Goal: Information Seeking & Learning: Learn about a topic

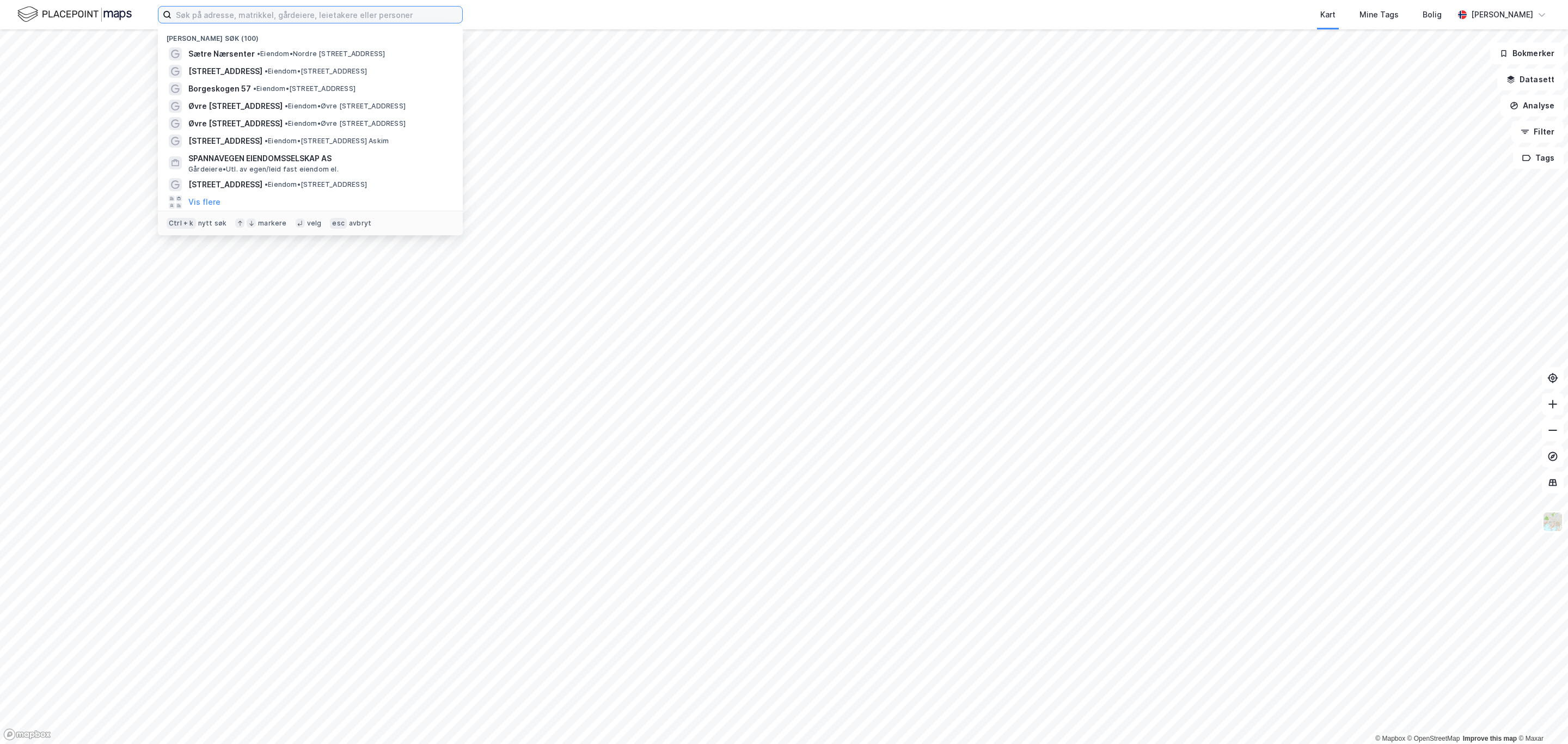
click at [242, 12] on input at bounding box center [317, 14] width 291 height 16
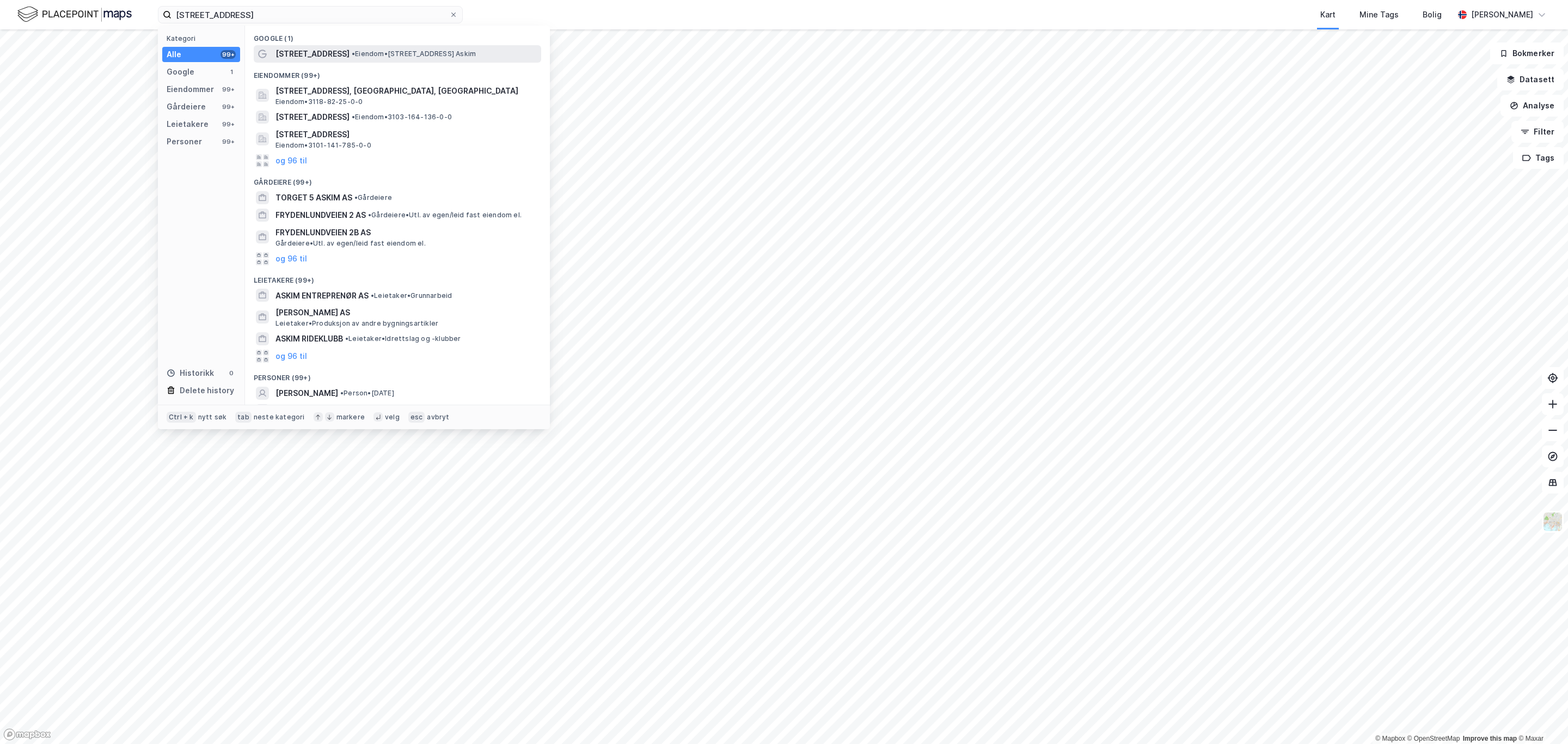
click at [387, 50] on span "• Eiendom • [STREET_ADDRESS] Askim" at bounding box center [414, 54] width 124 height 8
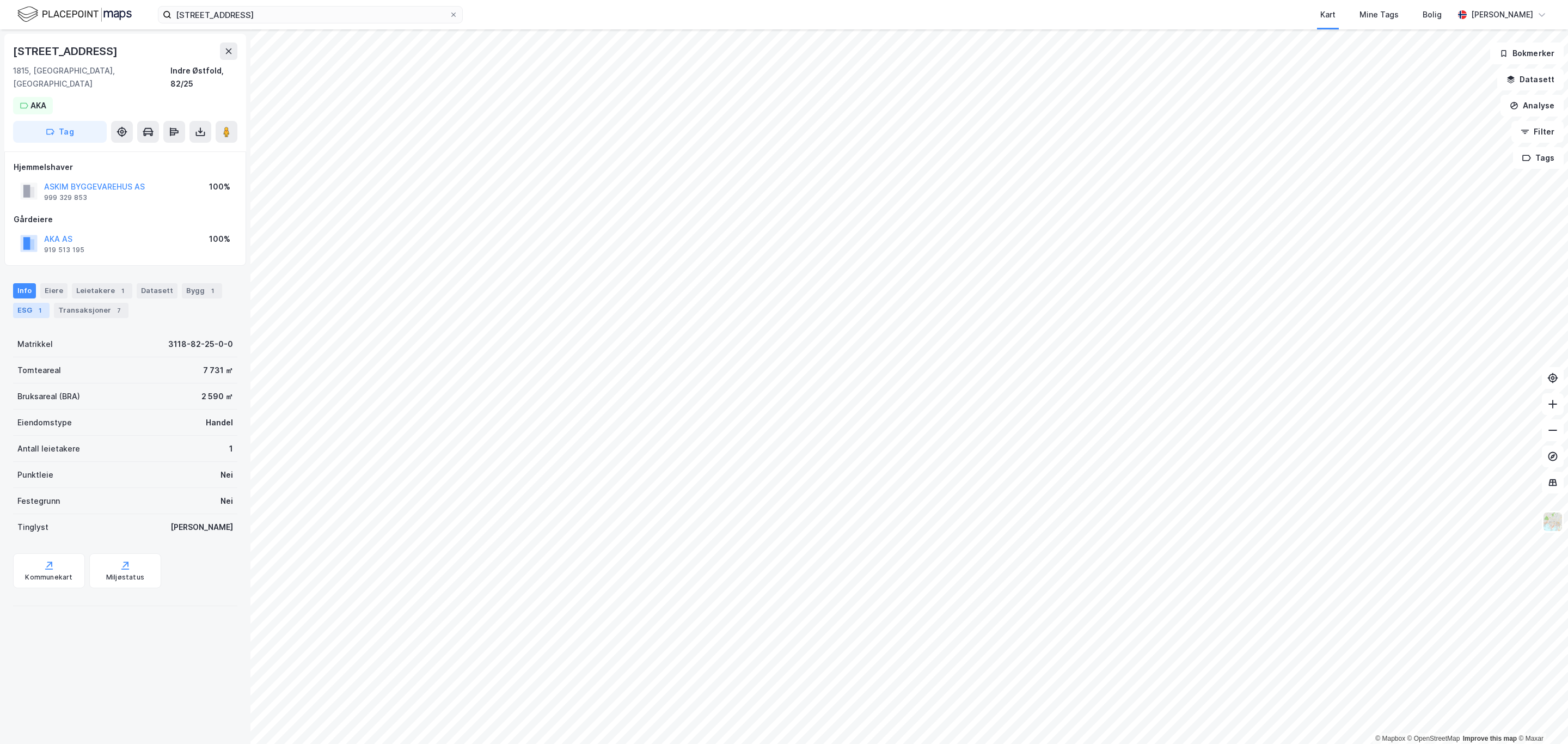
click at [19, 303] on div "ESG 1" at bounding box center [31, 311] width 36 height 16
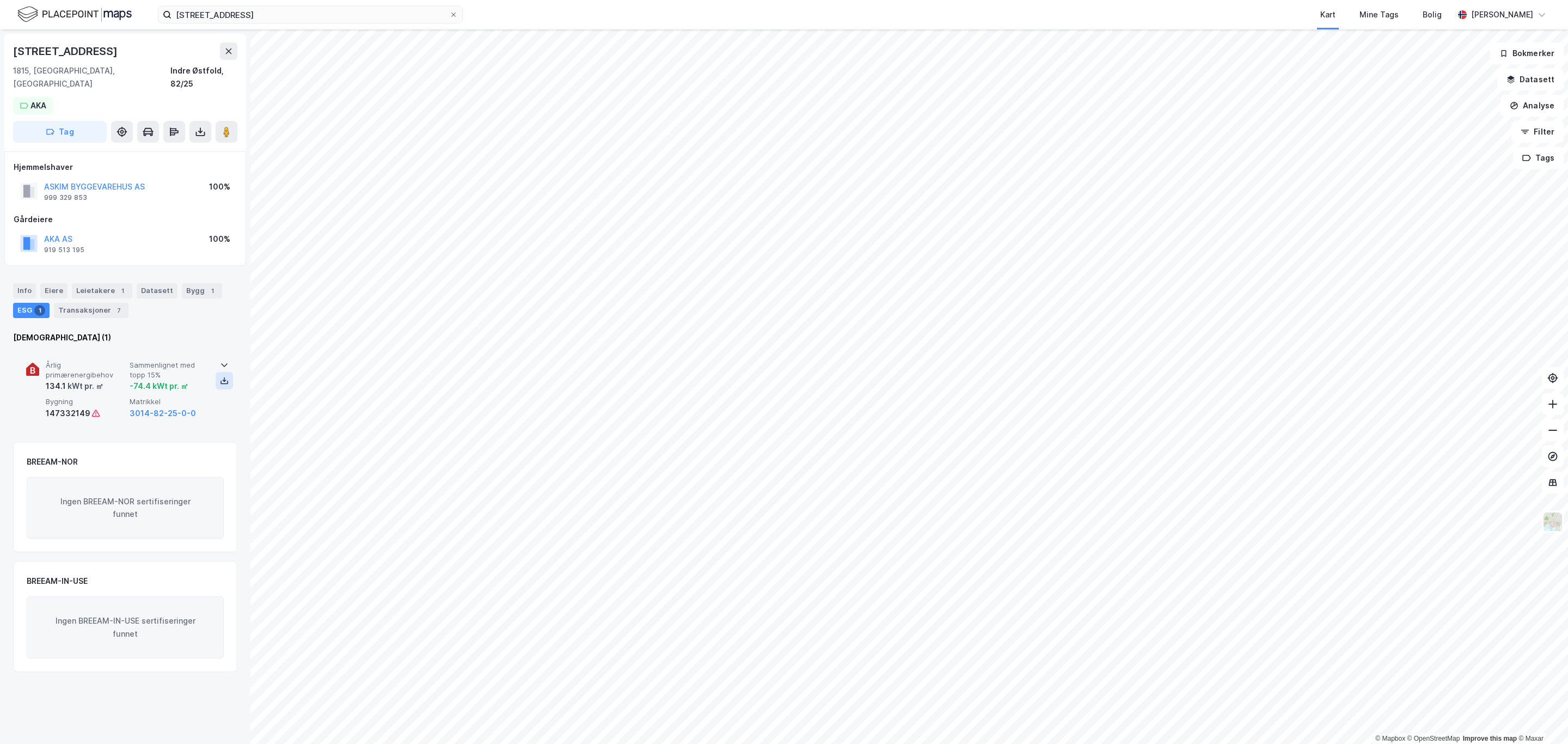
click at [221, 377] on icon at bounding box center [224, 380] width 8 height 8
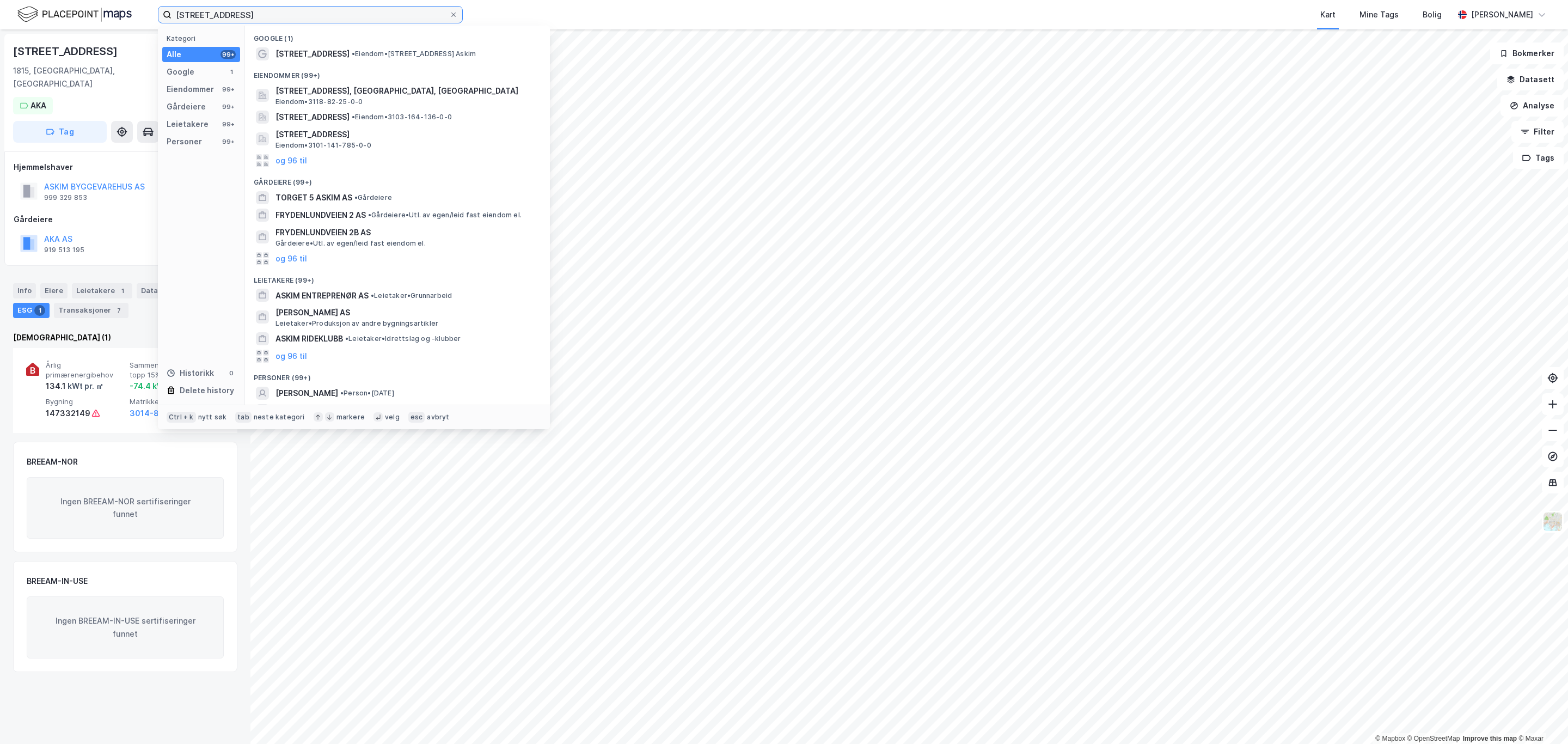
click at [283, 15] on input "[STREET_ADDRESS]" at bounding box center [311, 14] width 278 height 16
drag, startPoint x: 283, startPoint y: 15, endPoint x: -67, endPoint y: 14, distance: 350.0
click at [0, 14] on html "[STREET_ADDRESS] askim Kategori Alle 99+ Google 1 Eiendommer 99+ Gårdeiere 99+ …" at bounding box center [784, 372] width 1568 height 744
paste input "Øvre [STREET_ADDRESS]"
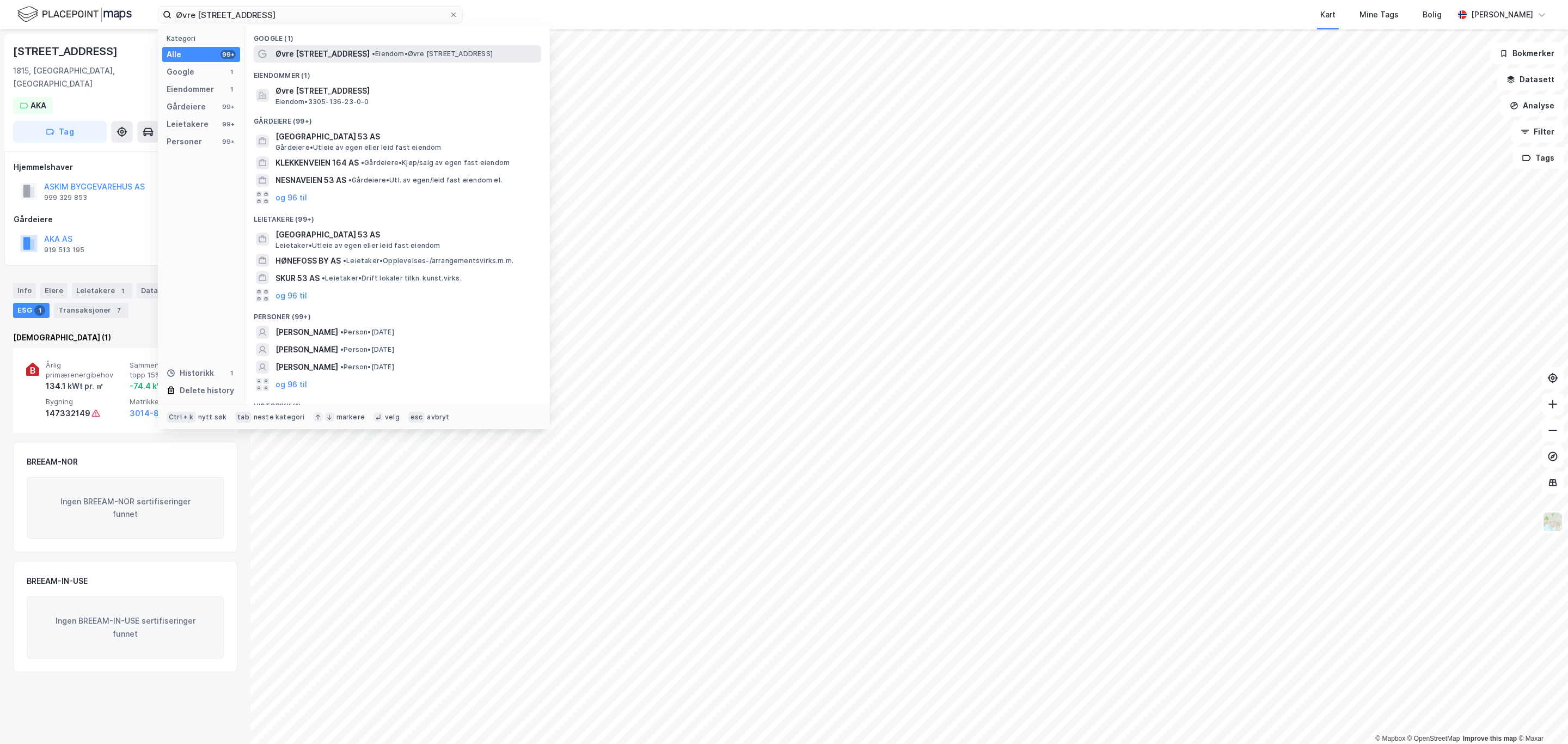
click at [311, 49] on span "Øvre [STREET_ADDRESS]" at bounding box center [323, 54] width 94 height 13
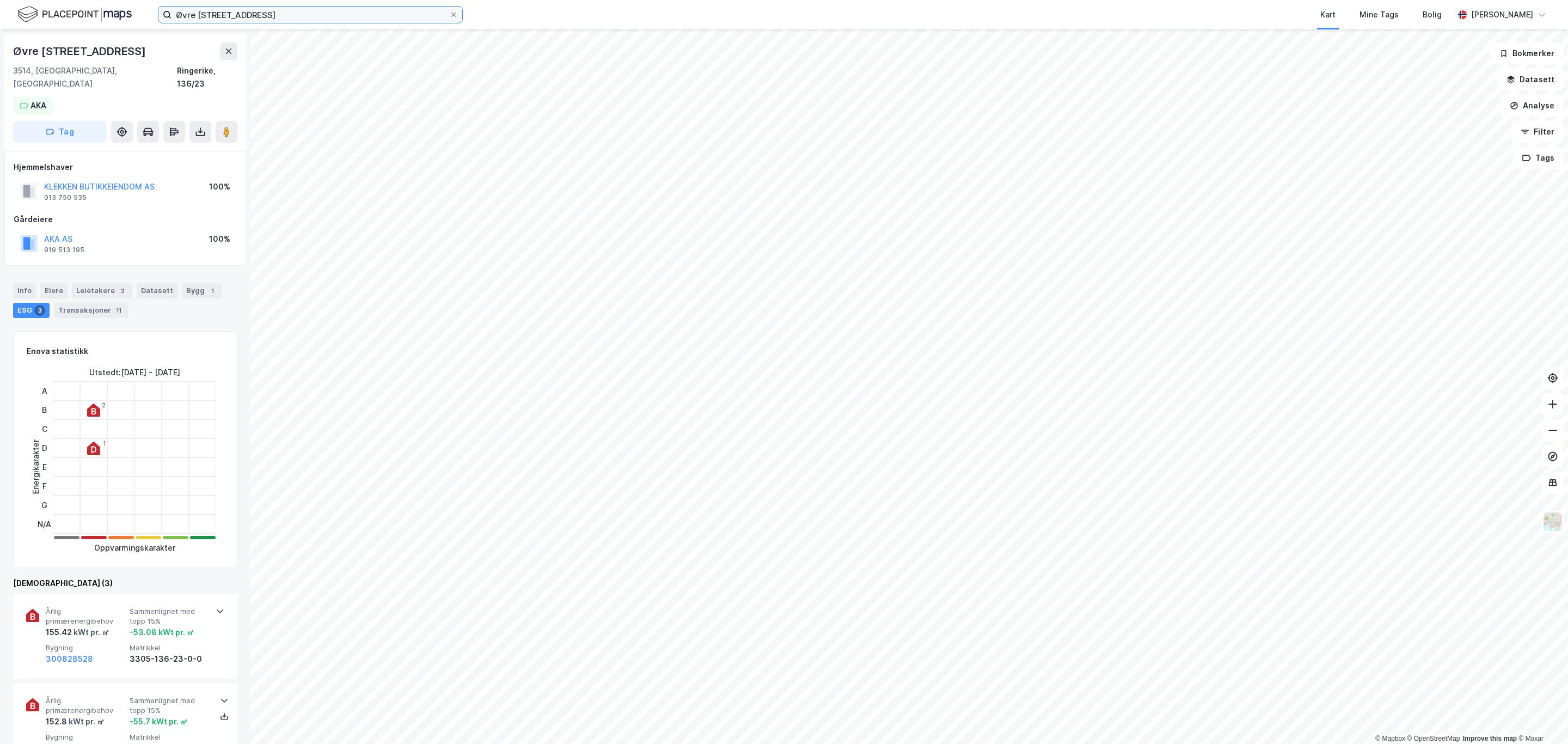
click at [322, 20] on input "Øvre [STREET_ADDRESS]" at bounding box center [311, 14] width 278 height 16
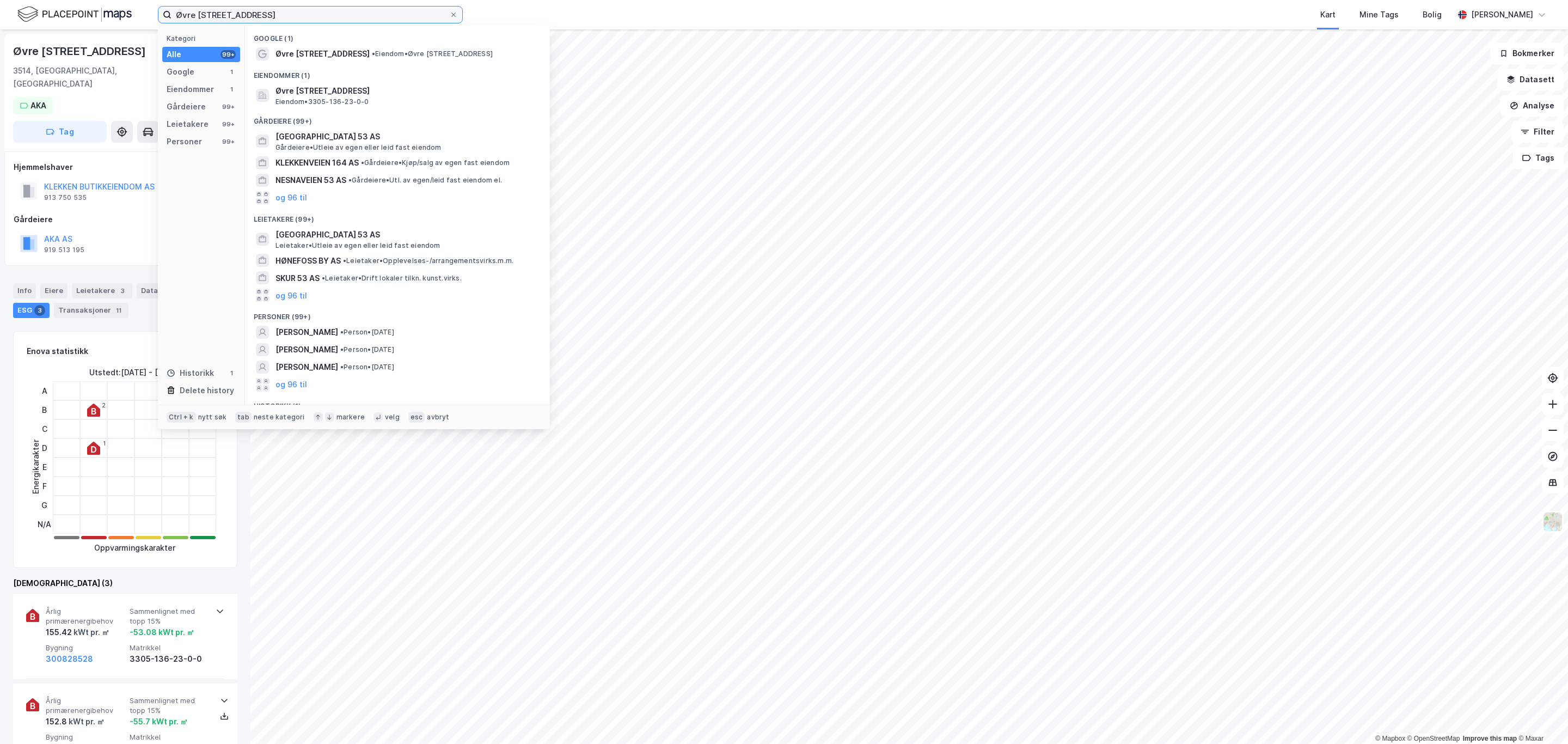
drag, startPoint x: 328, startPoint y: 19, endPoint x: 68, endPoint y: 0, distance: 260.7
click at [68, 0] on div "Øvre [STREET_ADDRESS] Kategori Alle 99+ Google 1 Eiendommer 1 Gårdeiere 99+ Lei…" at bounding box center [784, 15] width 1568 height 30
paste input
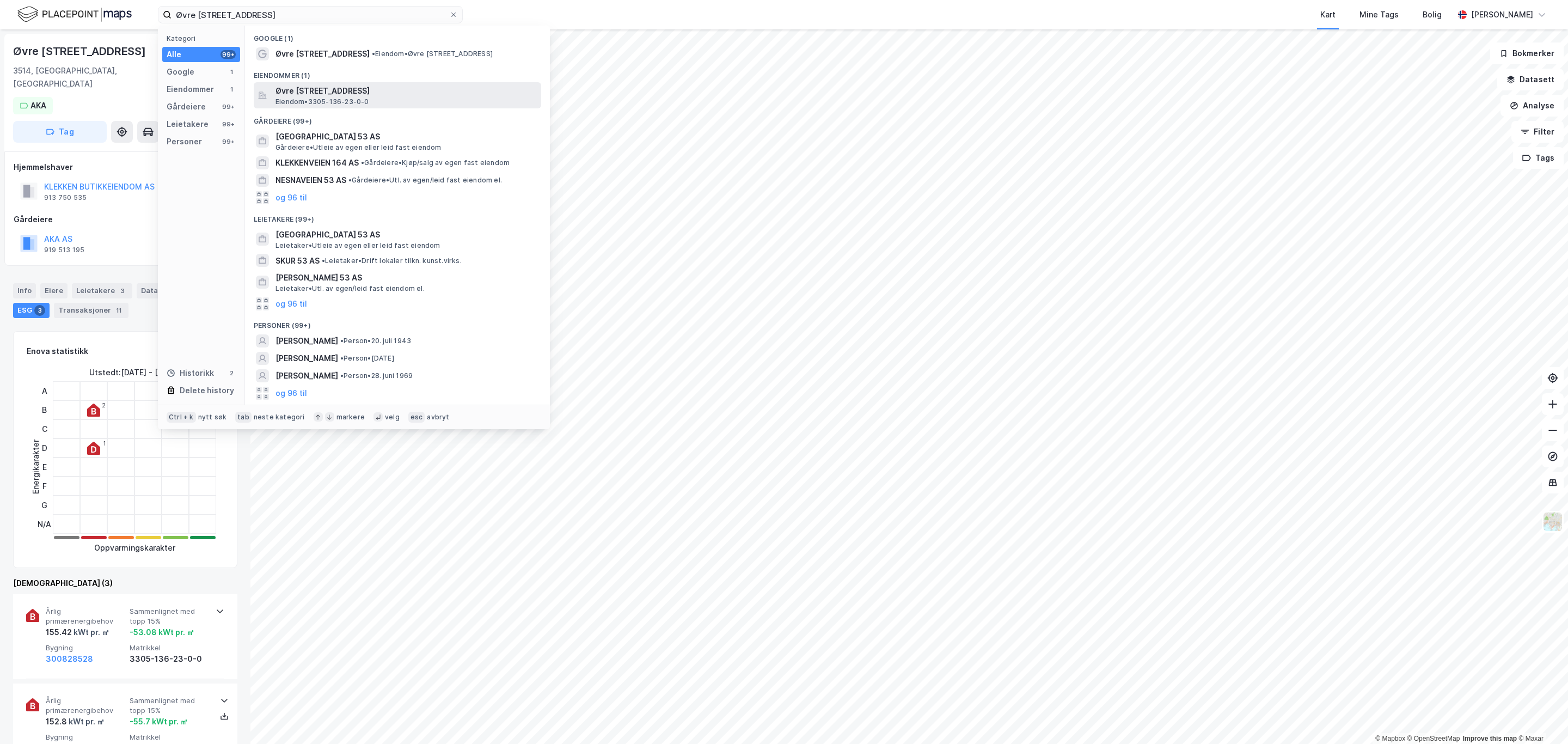
click at [373, 95] on span "Øvre [STREET_ADDRESS]" at bounding box center [406, 91] width 262 height 13
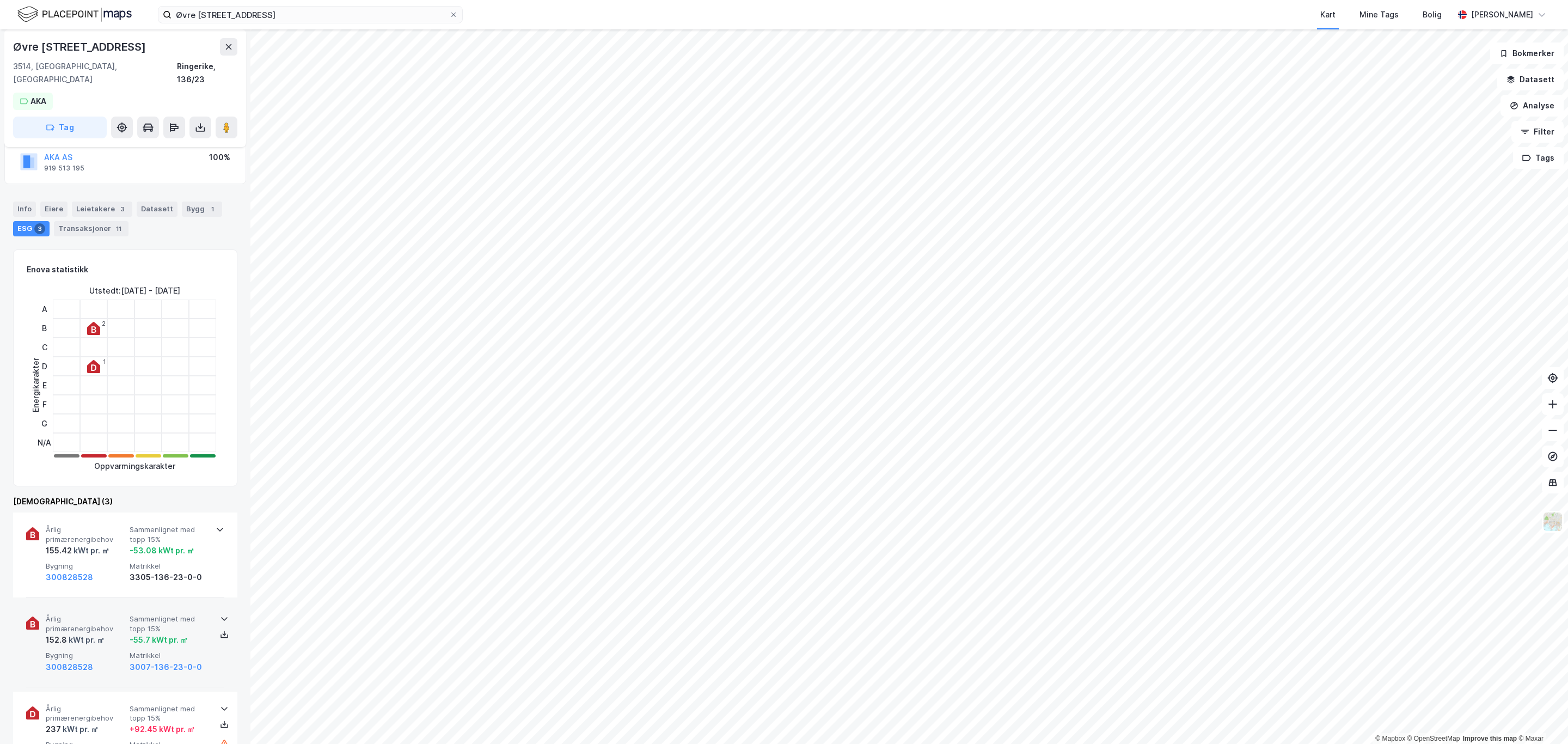
scroll to position [327, 0]
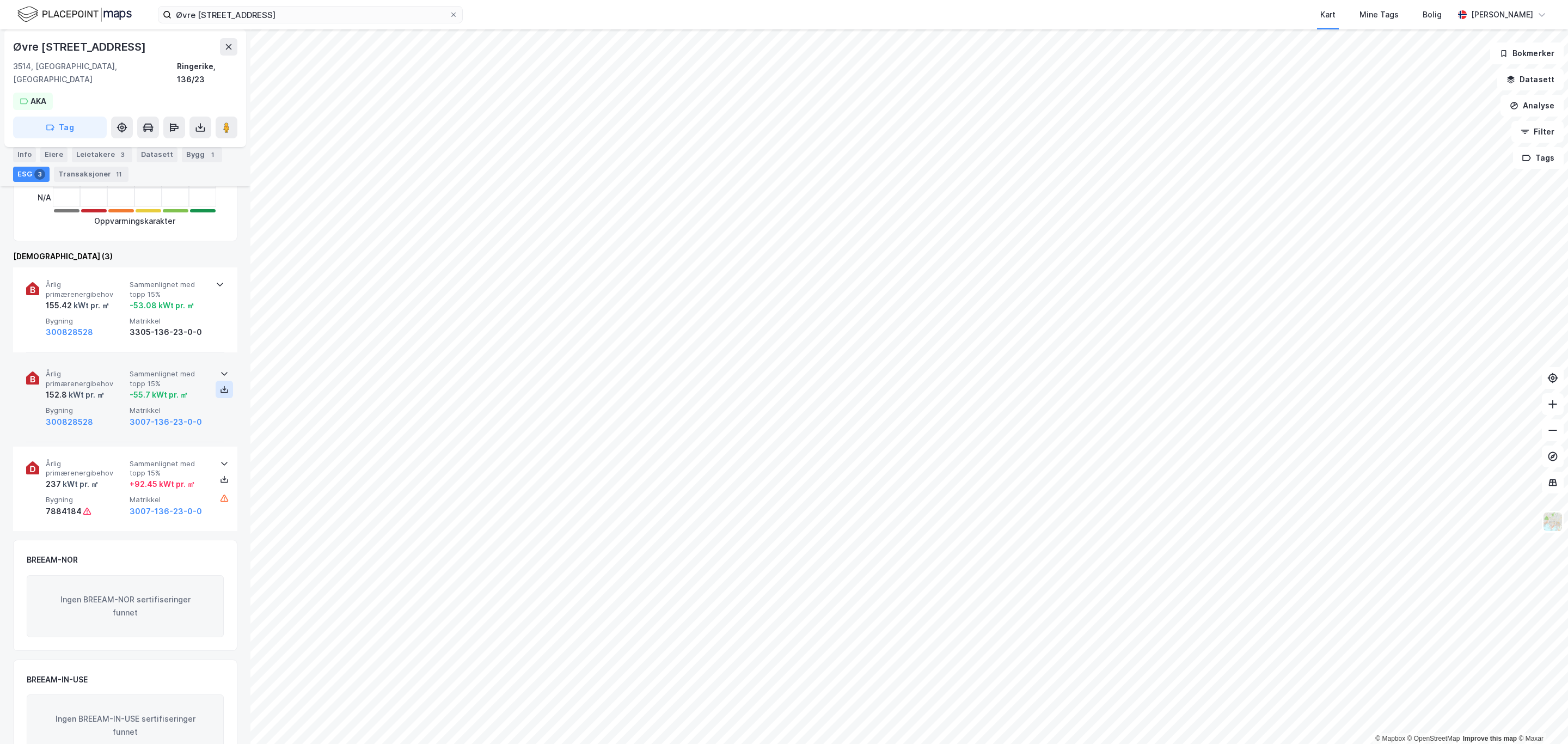
click at [220, 389] on icon at bounding box center [224, 391] width 8 height 4
click at [223, 475] on icon at bounding box center [224, 478] width 1 height 5
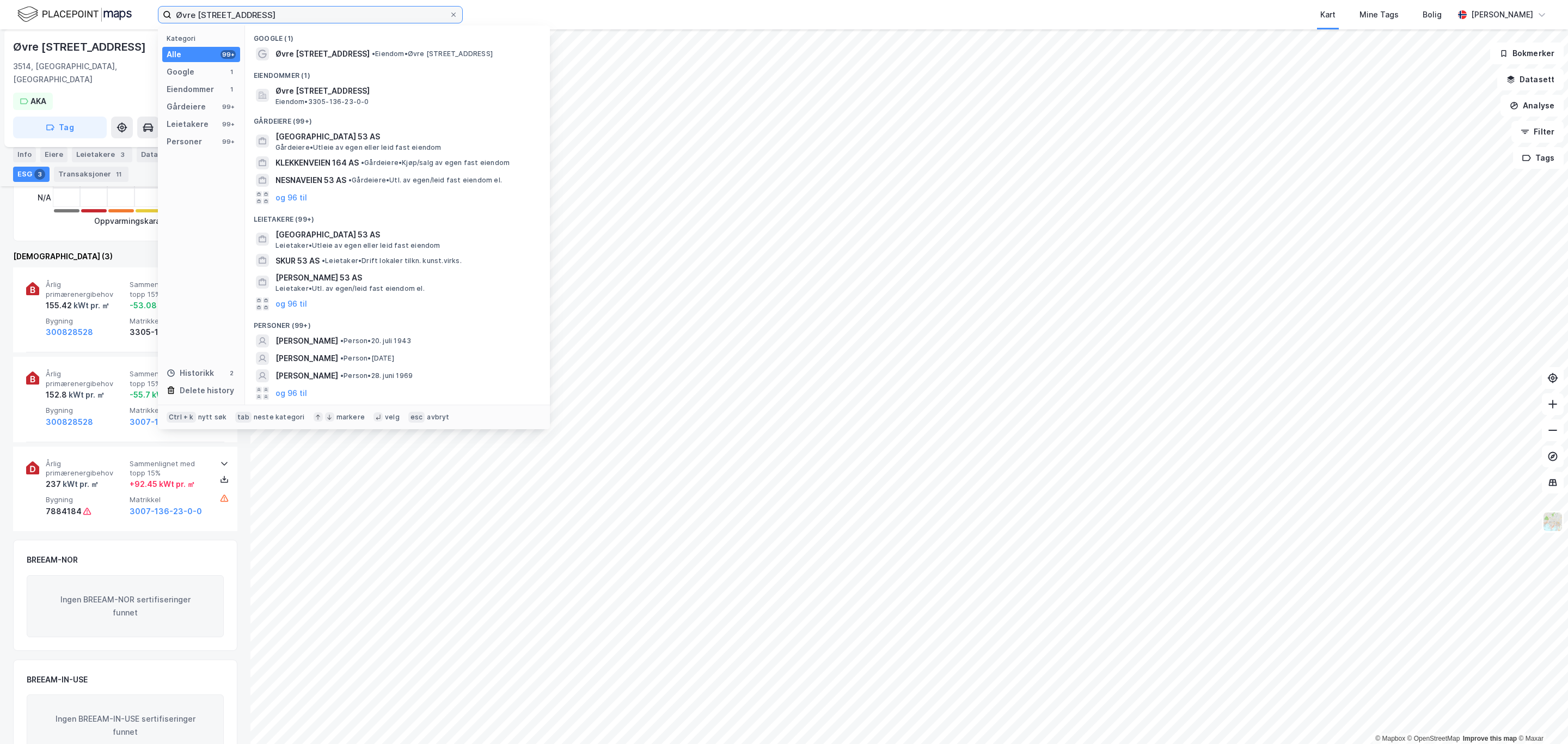
drag, startPoint x: 267, startPoint y: 19, endPoint x: 51, endPoint y: 8, distance: 216.3
click at [57, 14] on div "Øvre Klekkenvei 53 Kategori Alle 99+ Google 1 Eiendommer 1 Gårdeiere 99+ Leieta…" at bounding box center [784, 15] width 1568 height 30
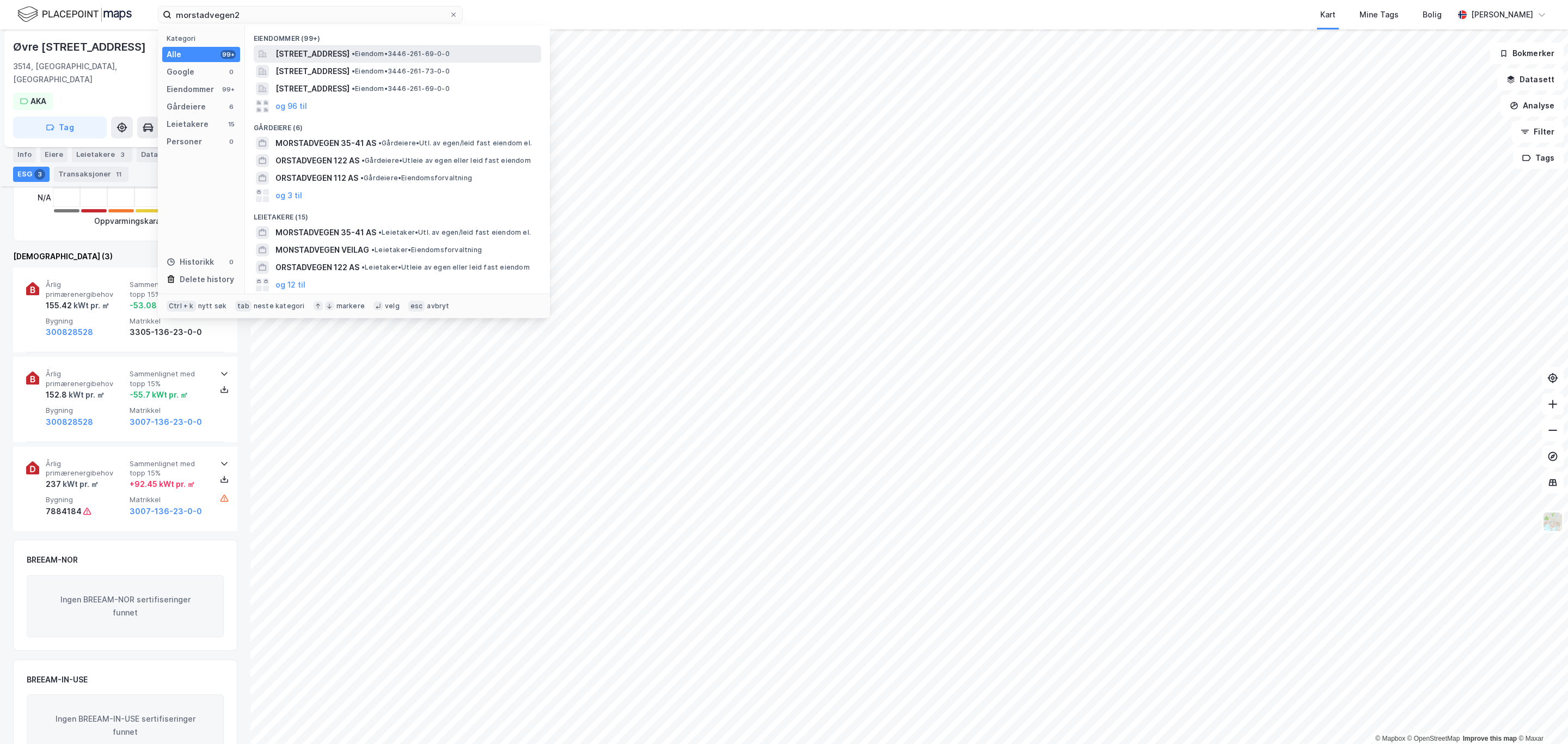
click at [337, 59] on span "[STREET_ADDRESS]" at bounding box center [313, 54] width 74 height 13
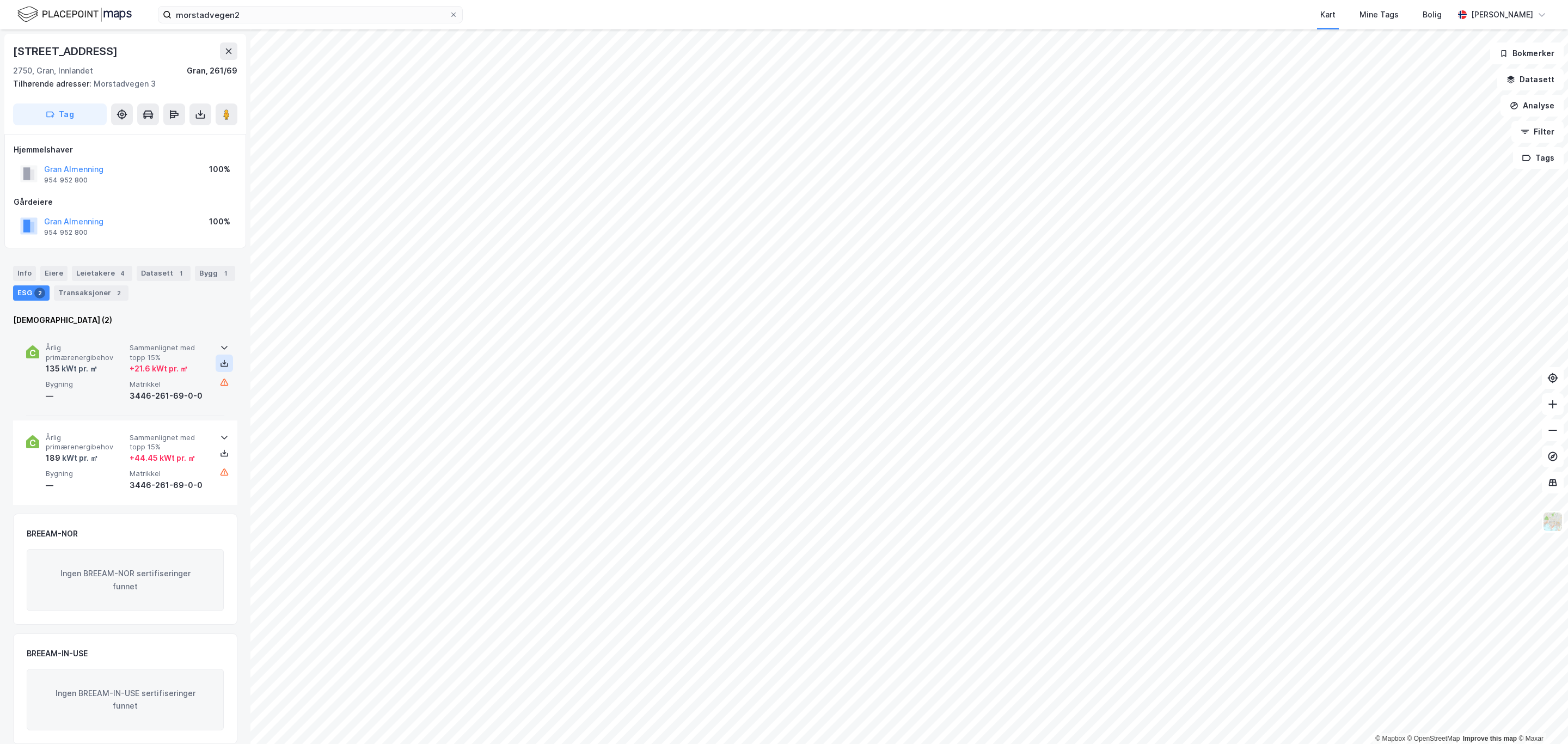
click at [224, 358] on button at bounding box center [224, 363] width 17 height 17
click at [220, 451] on icon at bounding box center [224, 453] width 8 height 8
click at [284, 10] on input "morstadvegen2" at bounding box center [311, 14] width 278 height 16
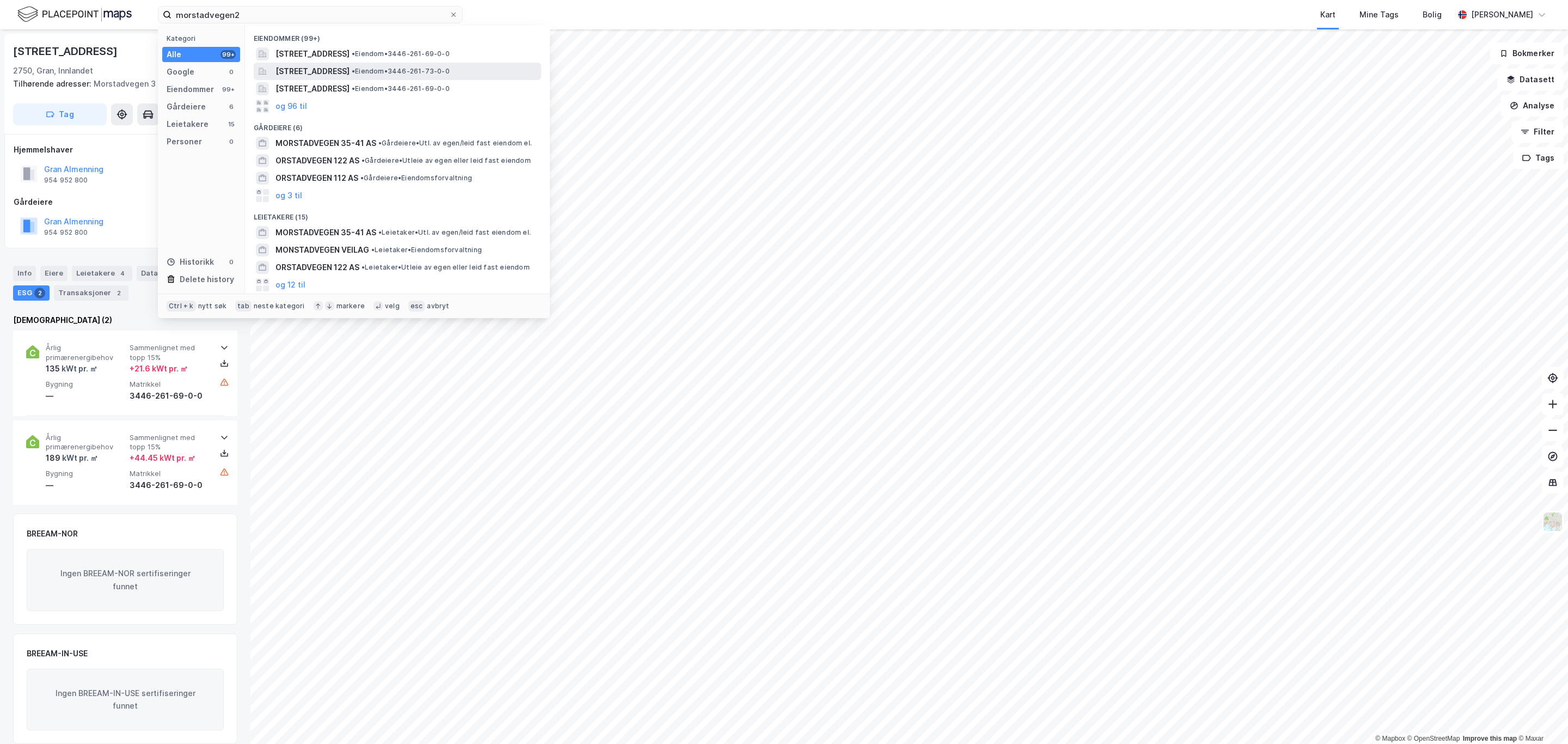
click at [315, 69] on span "[STREET_ADDRESS]" at bounding box center [313, 71] width 74 height 13
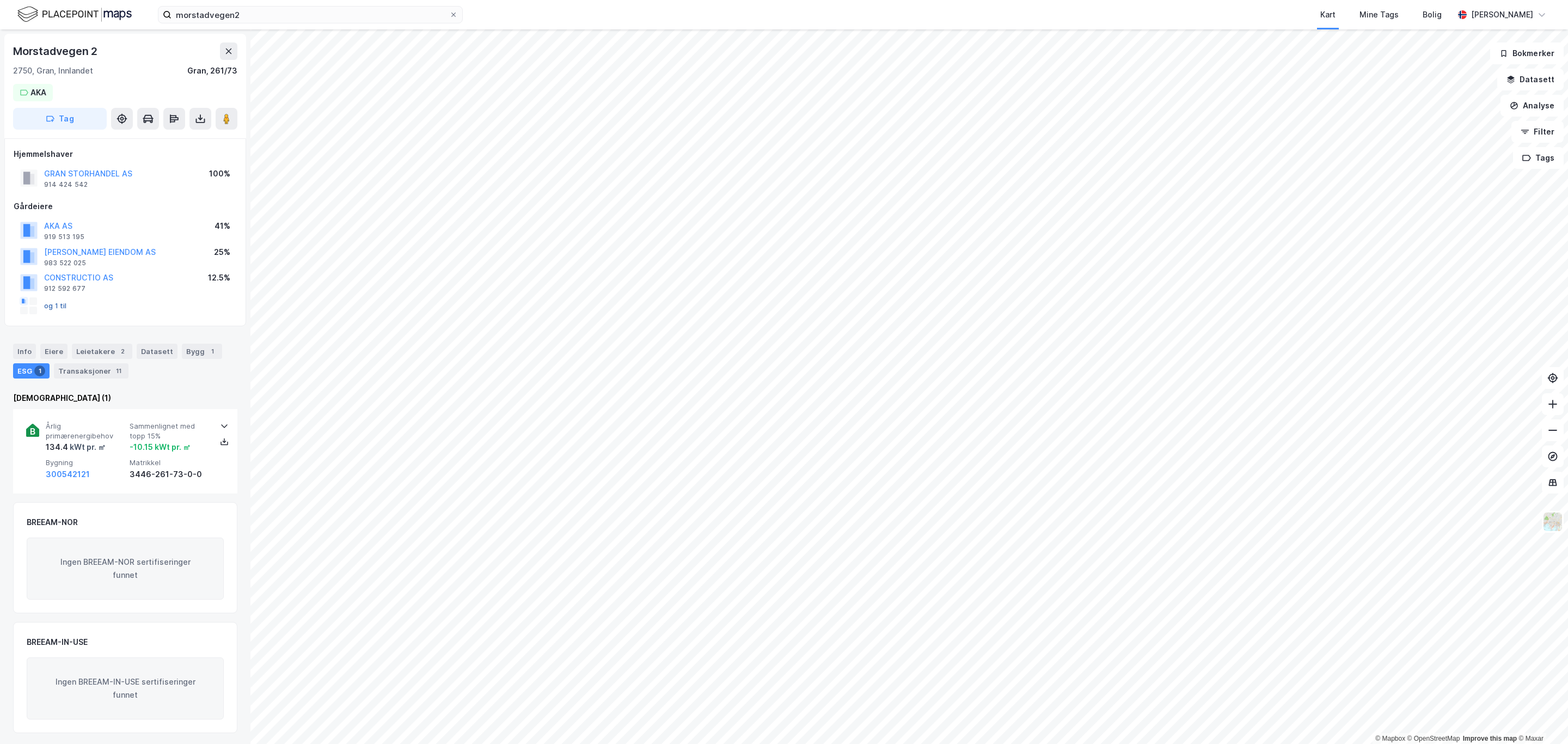
click at [0, 0] on button "og 1 til" at bounding box center [0, 0] width 0 height 0
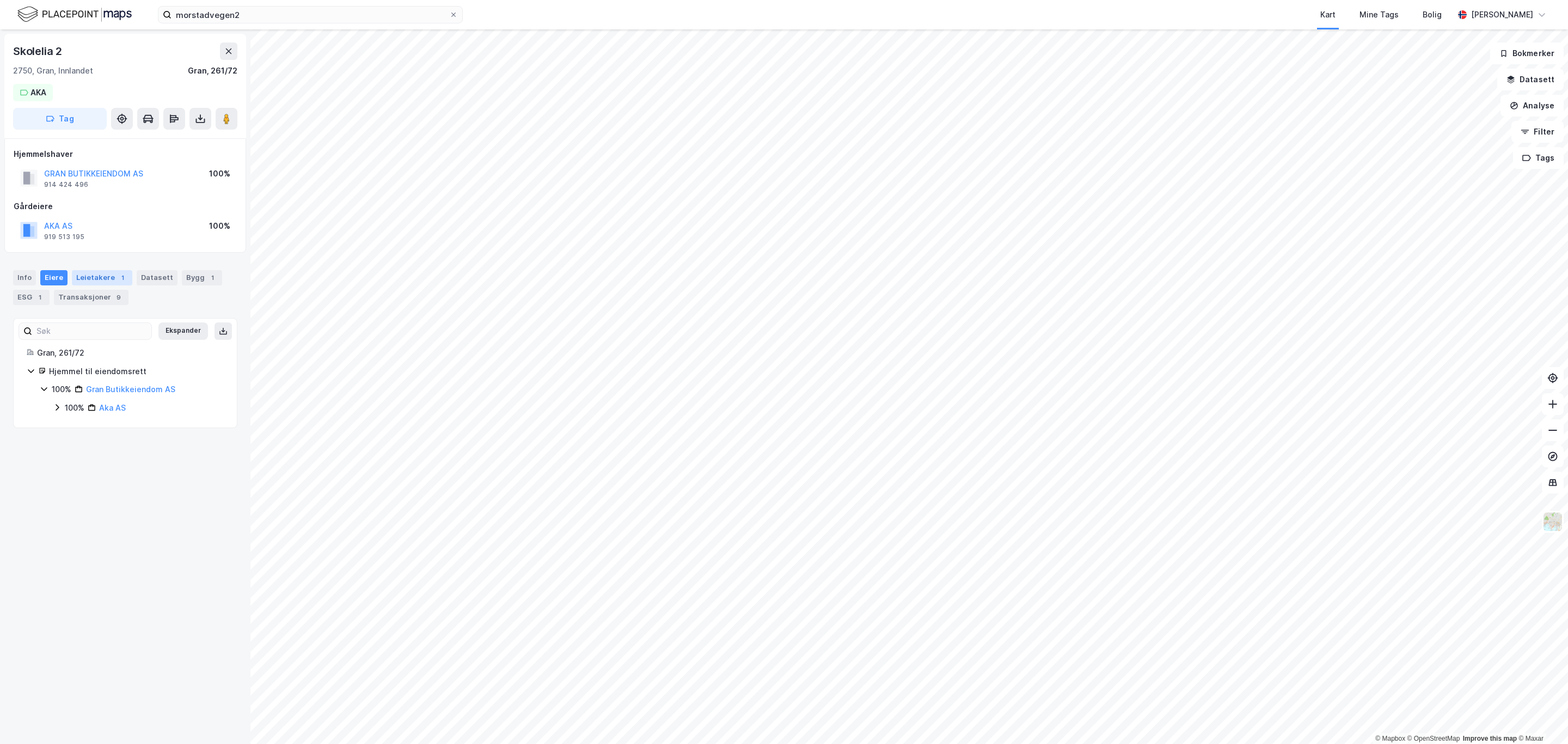
click at [103, 274] on div "Leietakere 1" at bounding box center [102, 278] width 61 height 16
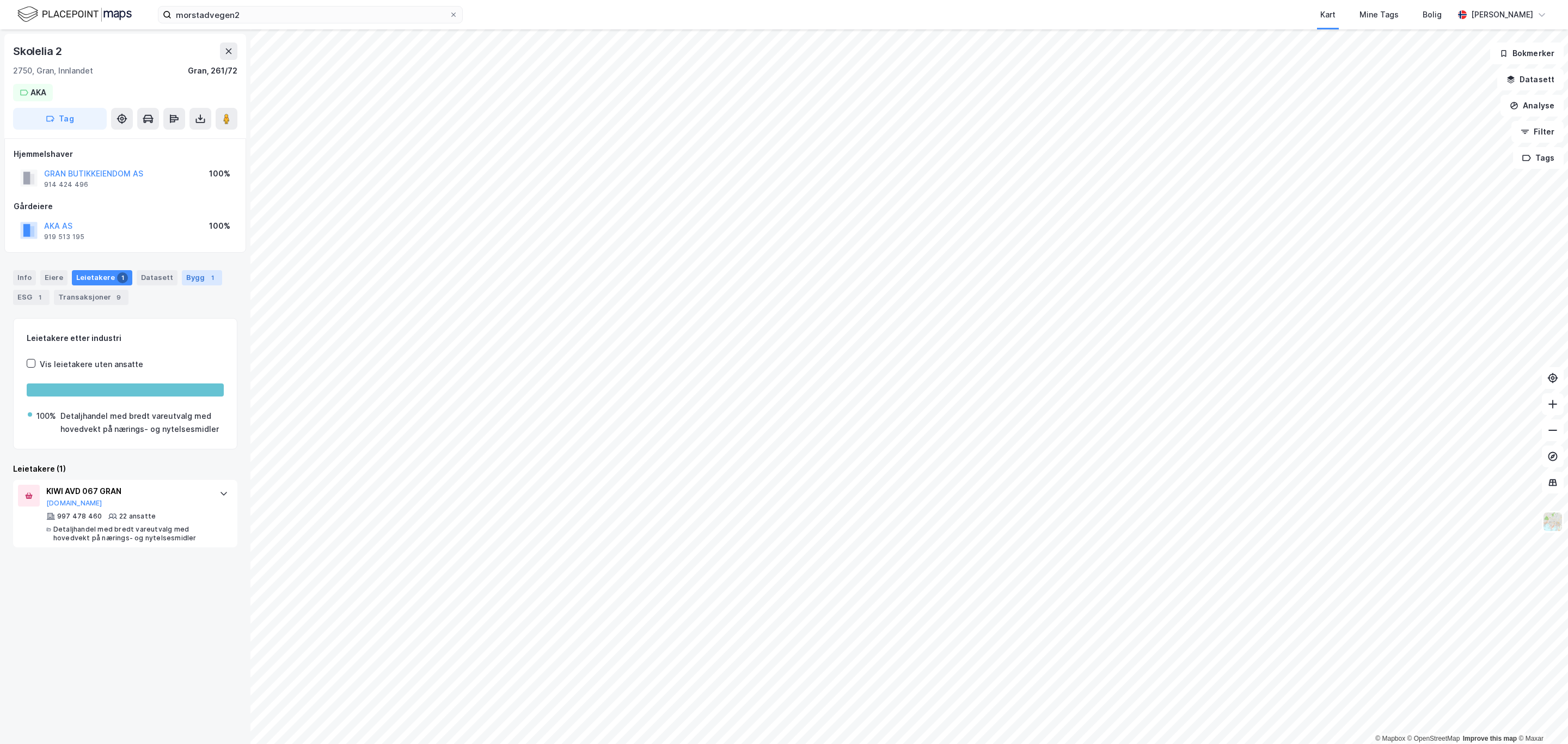
click at [191, 276] on div "Bygg 1" at bounding box center [202, 278] width 40 height 16
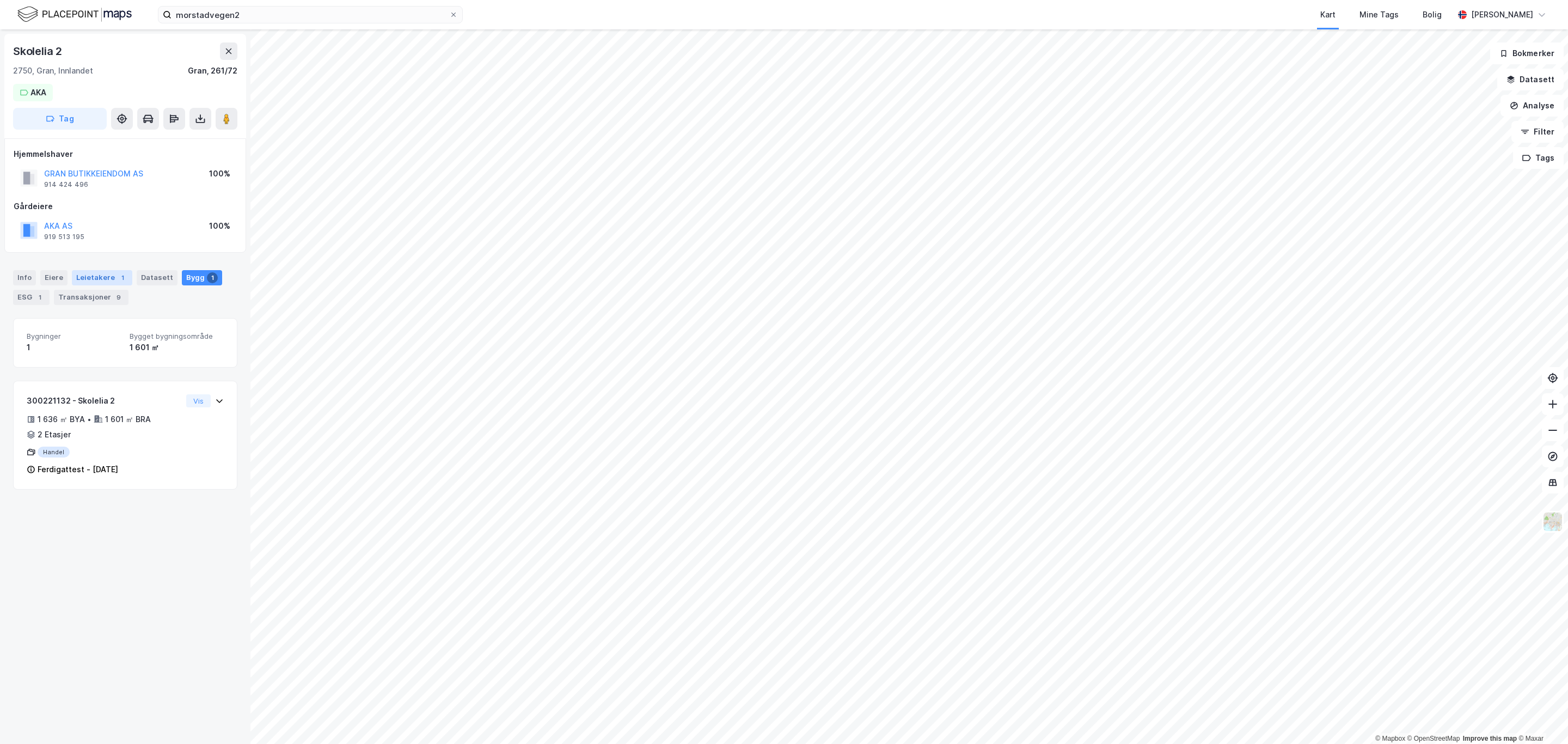
click at [88, 279] on div "Leietakere 1" at bounding box center [102, 278] width 61 height 16
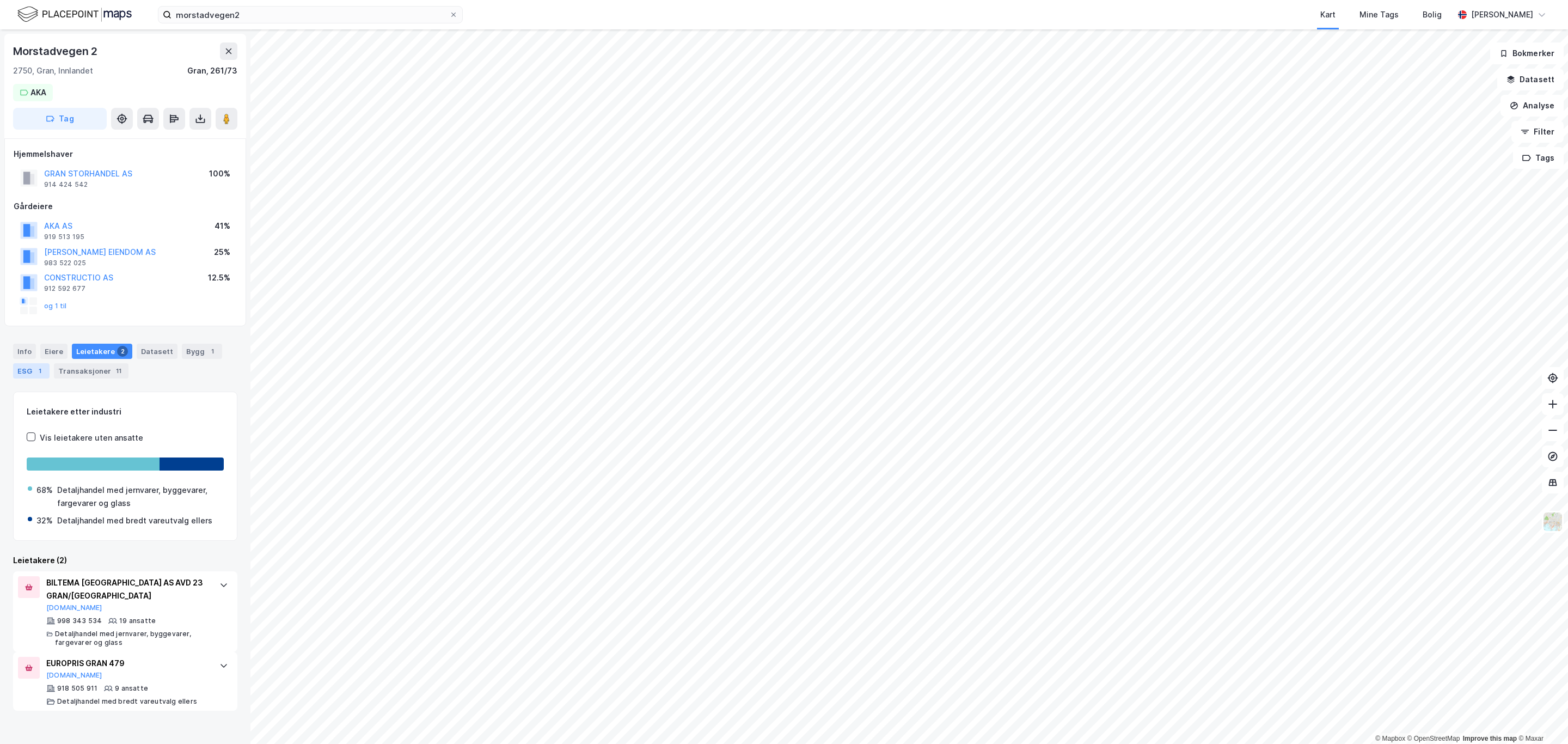
click at [26, 369] on div "ESG 1" at bounding box center [31, 371] width 36 height 16
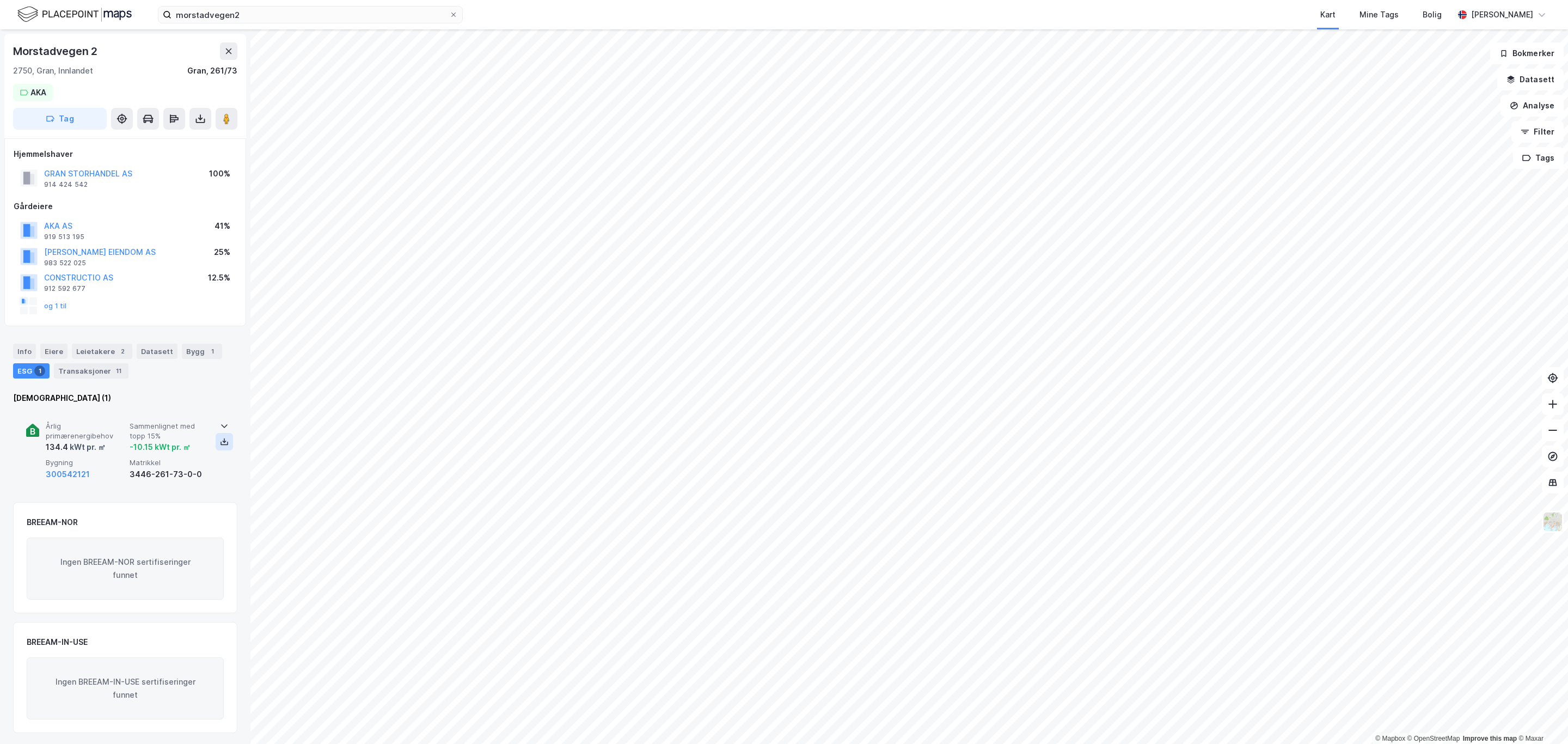
click at [223, 445] on icon at bounding box center [224, 444] width 8 height 4
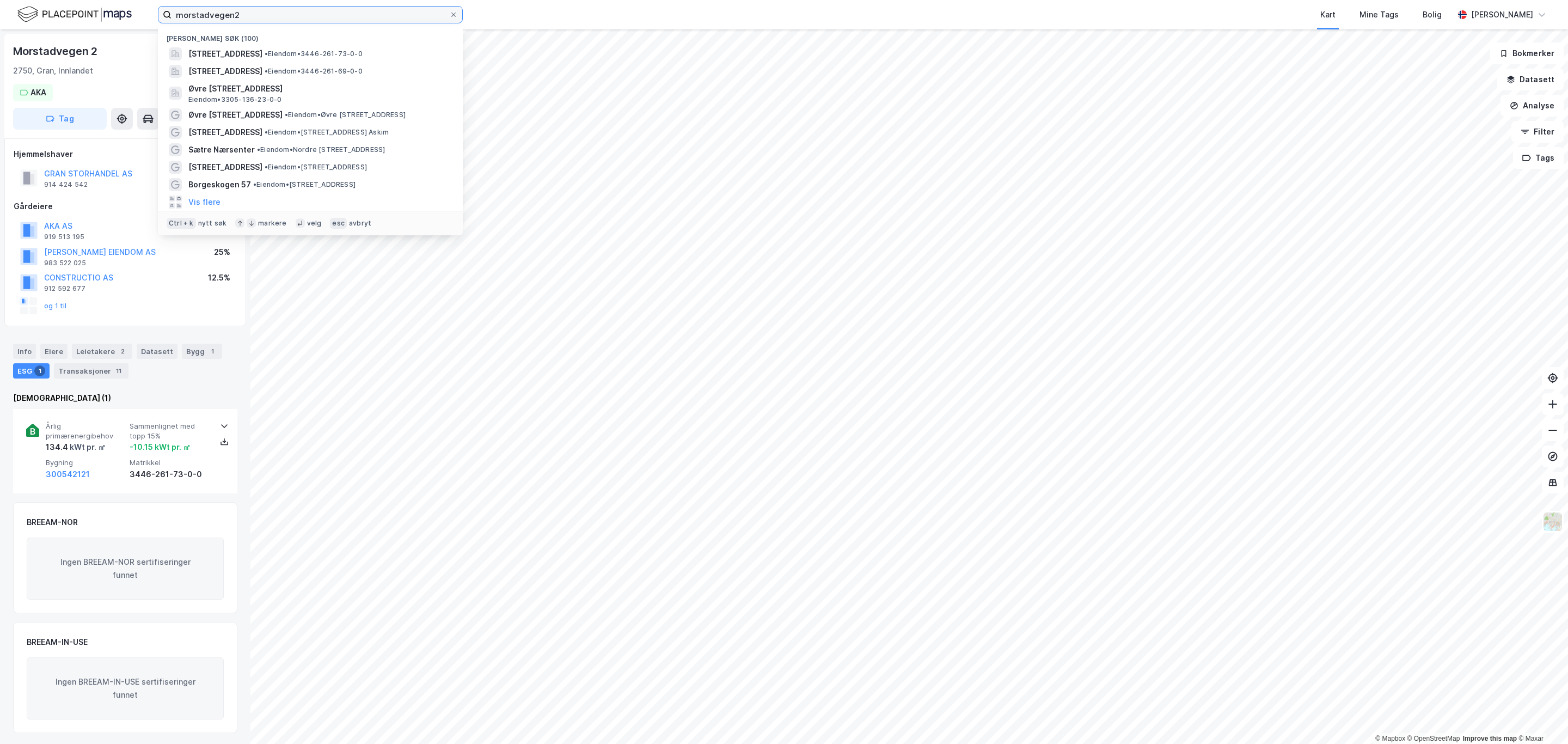
drag, startPoint x: 214, startPoint y: 16, endPoint x: 257, endPoint y: 6, distance: 44.1
click at [217, 13] on input "morstadvegen2" at bounding box center [311, 14] width 278 height 16
drag, startPoint x: 257, startPoint y: 6, endPoint x: 50, endPoint y: 25, distance: 207.9
click at [59, 26] on div "morstadvegen2 Nylige søk (100) [STREET_ADDRESS] • Eiendom • 3446-261-73-0-0 [ST…" at bounding box center [784, 15] width 1568 height 30
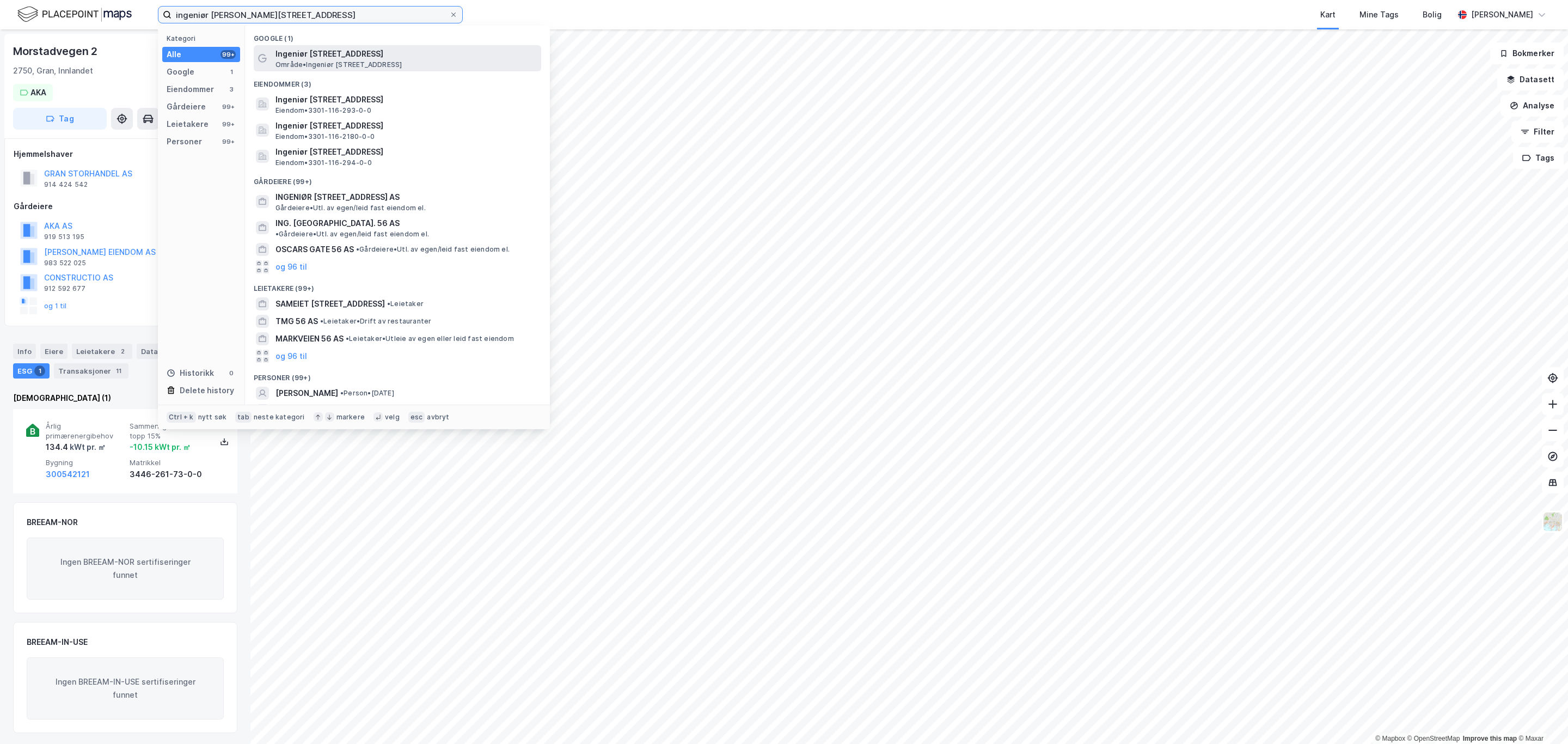
type input "ingeniør [PERSON_NAME][STREET_ADDRESS]"
click at [360, 52] on span "Ingeniør [STREET_ADDRESS]" at bounding box center [406, 54] width 262 height 13
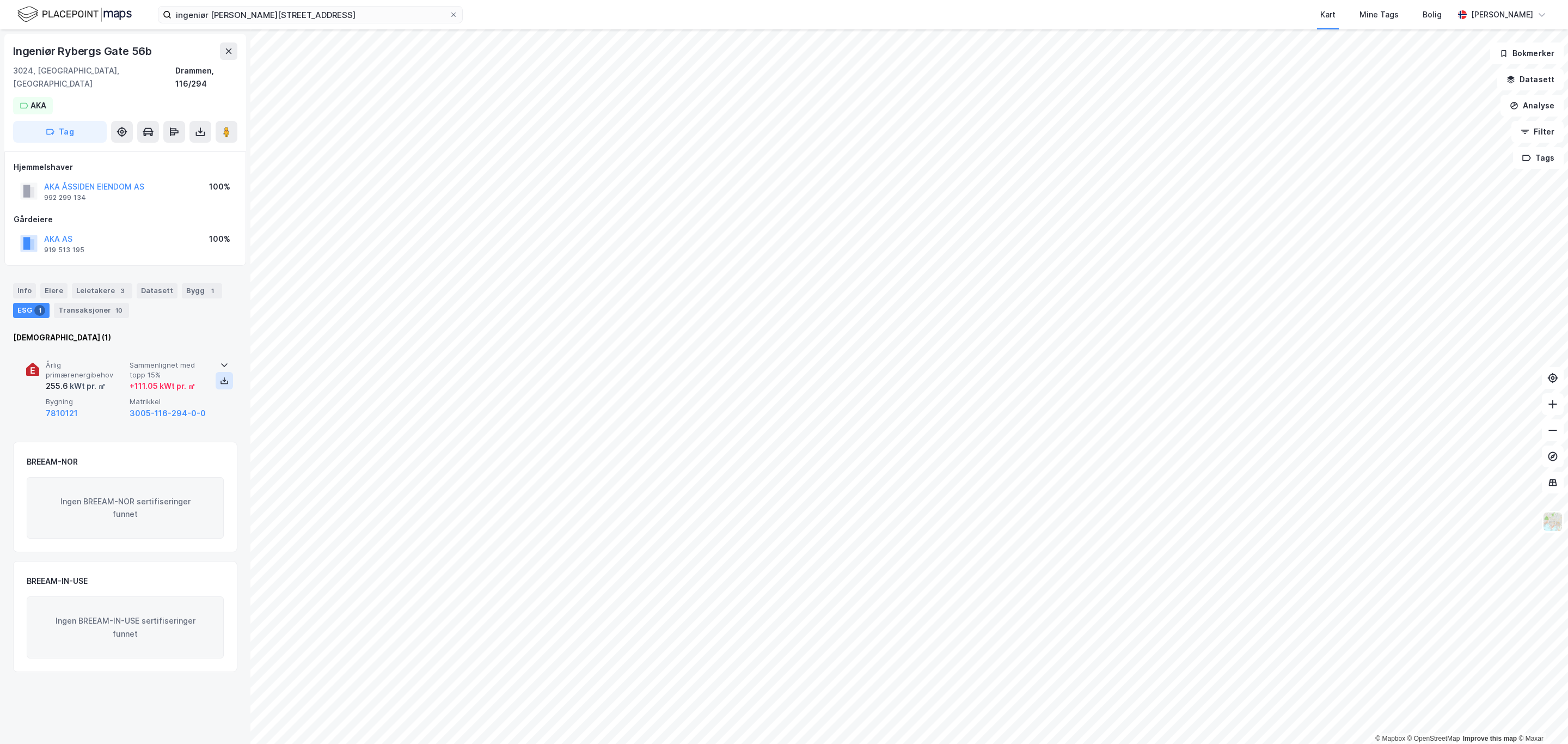
click at [220, 377] on icon at bounding box center [224, 380] width 8 height 8
